Goal: Transaction & Acquisition: Purchase product/service

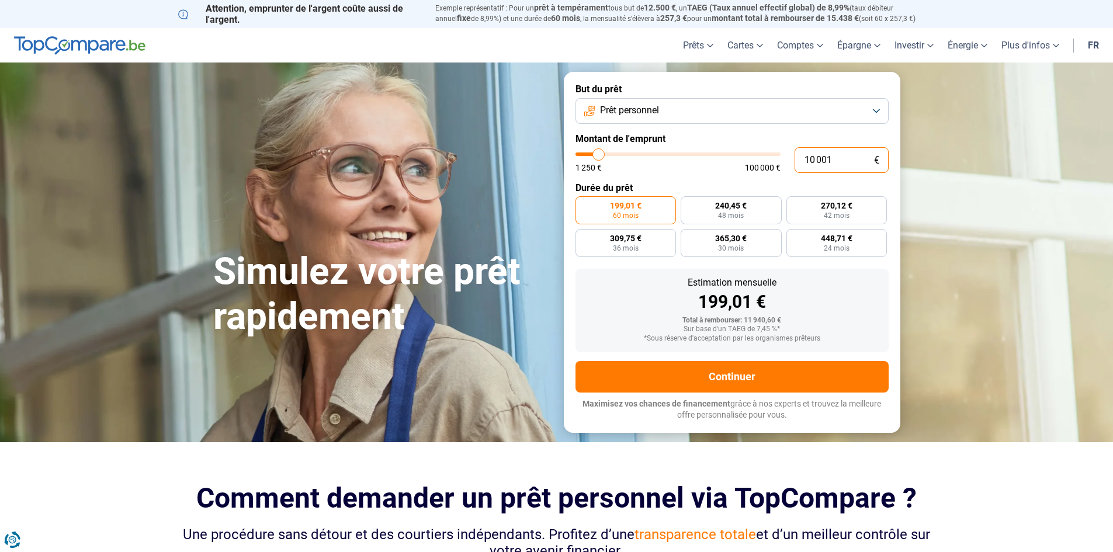
click at [847, 161] on input "10 001" at bounding box center [842, 160] width 94 height 26
type input "1 000"
type input "1250"
type input "100"
type input "1250"
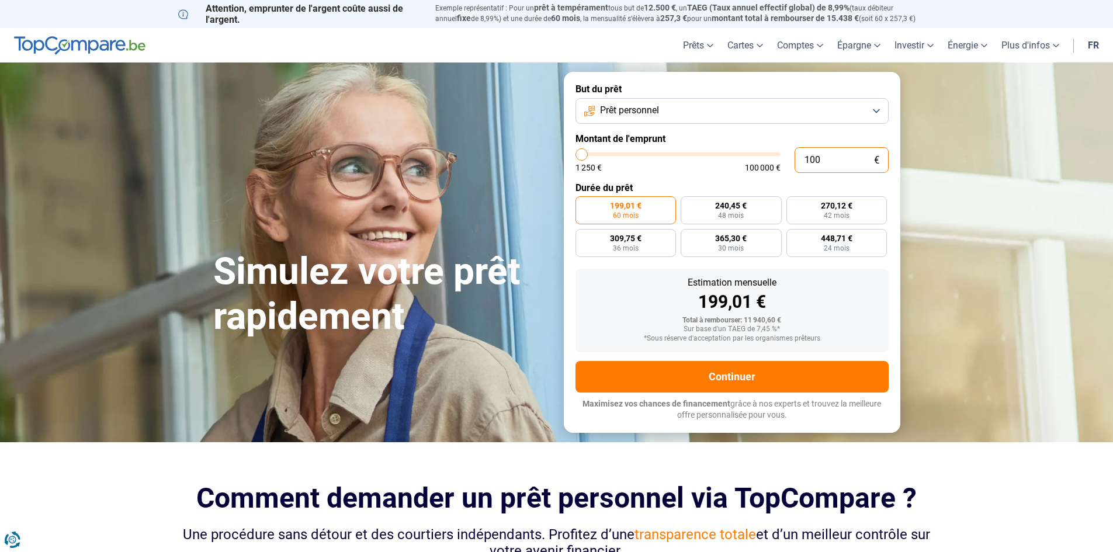
type input "10"
type input "1250"
type input "1"
type input "1250"
type input "18"
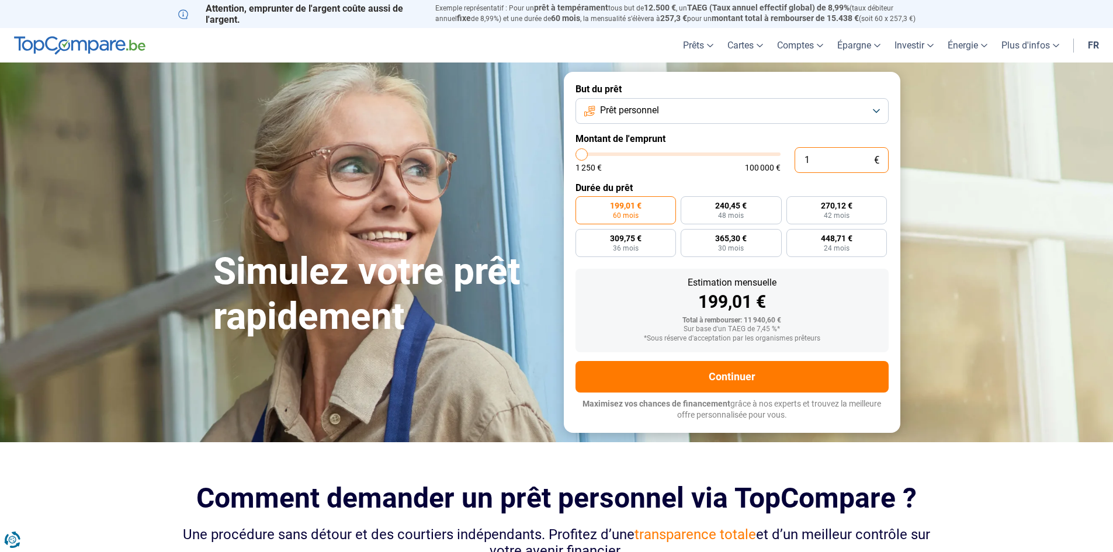
type input "1250"
type input "180"
type input "1250"
type input "1 800"
type input "1750"
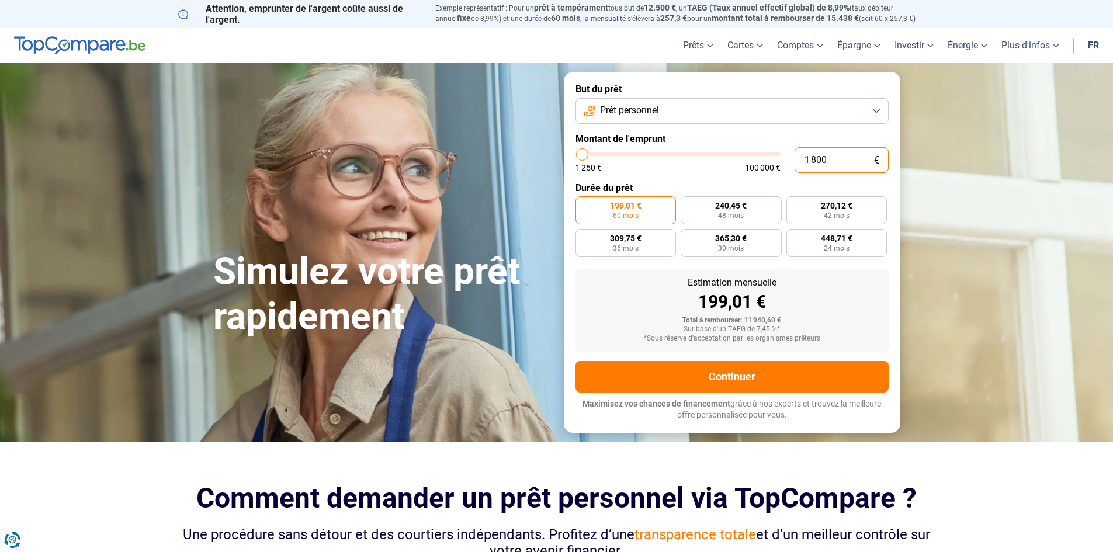
type input "18 000"
type input "18000"
radio input "false"
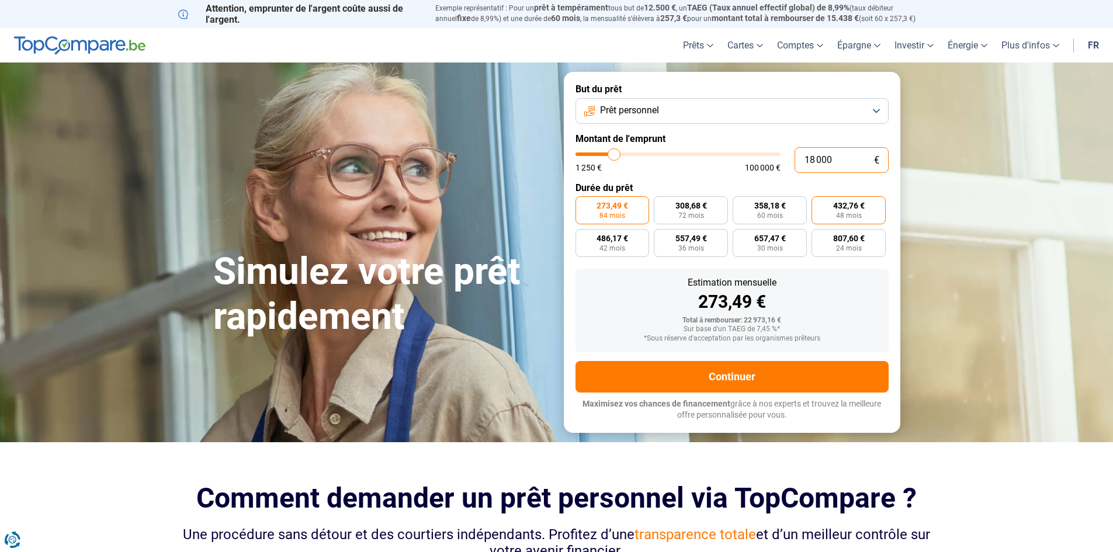
type input "18 000"
click at [828, 209] on label "432,76 € 48 mois" at bounding box center [849, 210] width 74 height 28
click at [819, 204] on input "432,76 € 48 mois" at bounding box center [816, 200] width 8 height 8
radio input "true"
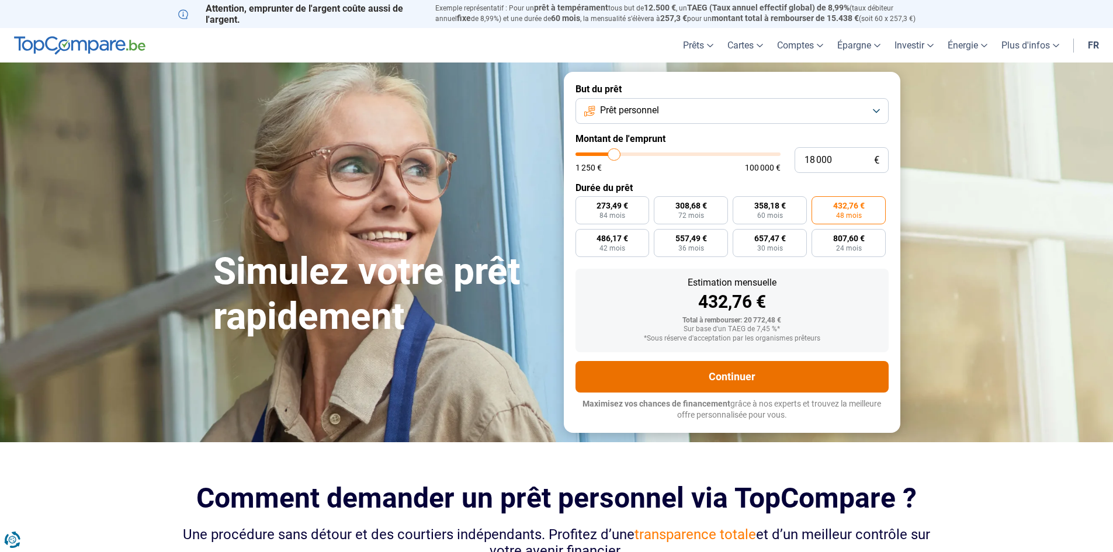
click at [753, 375] on button "Continuer" at bounding box center [732, 377] width 313 height 32
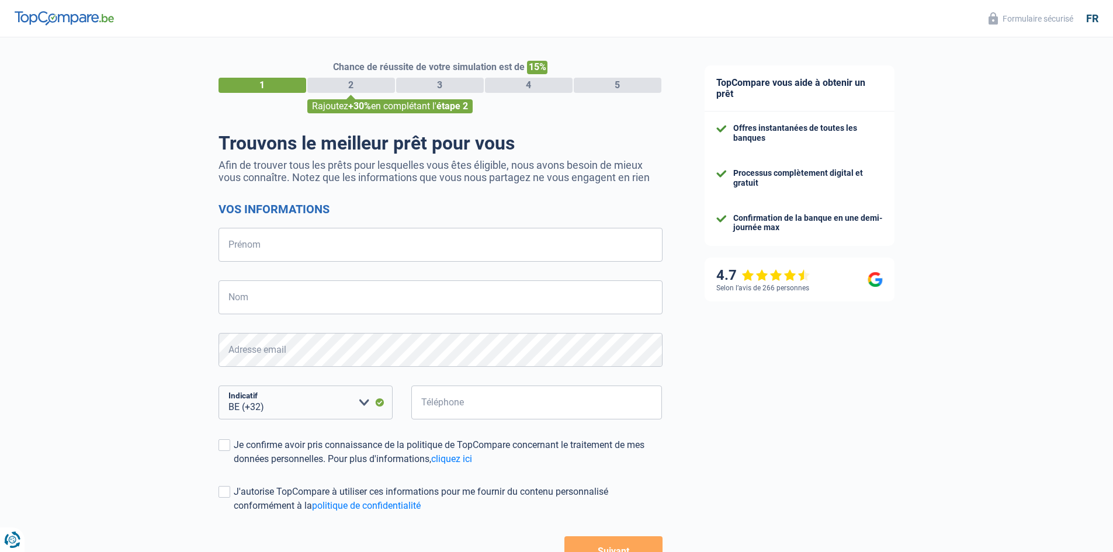
select select "32"
